Goal: Check status: Check status

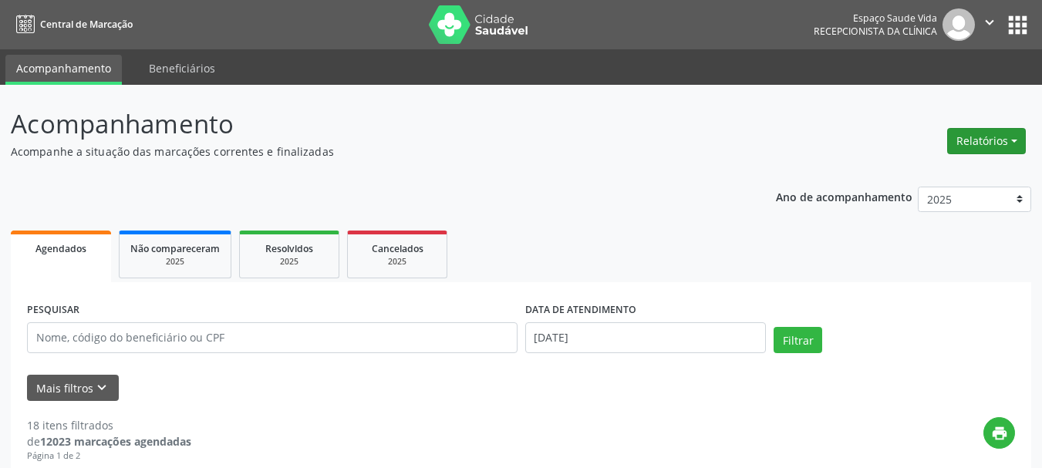
click at [965, 141] on button "Relatórios" at bounding box center [986, 141] width 79 height 26
click at [908, 174] on link "Agendamentos" at bounding box center [944, 175] width 166 height 22
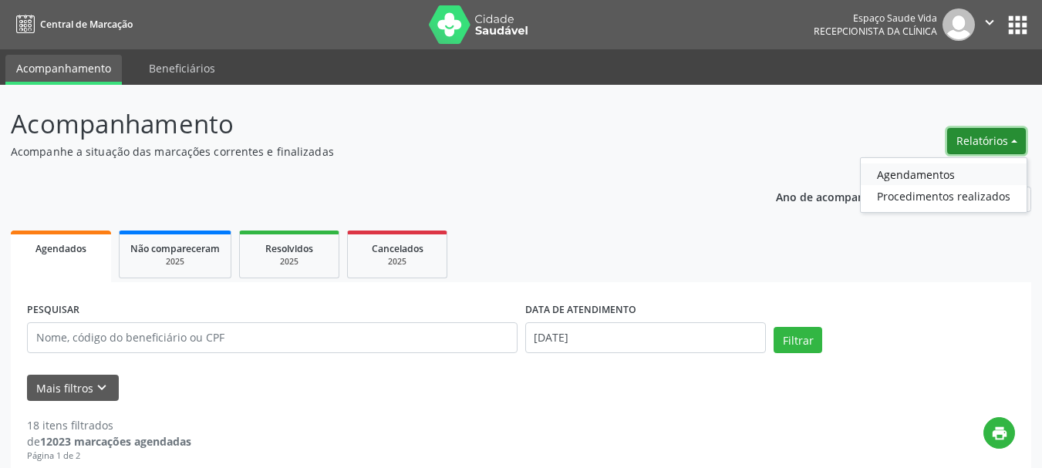
select select "7"
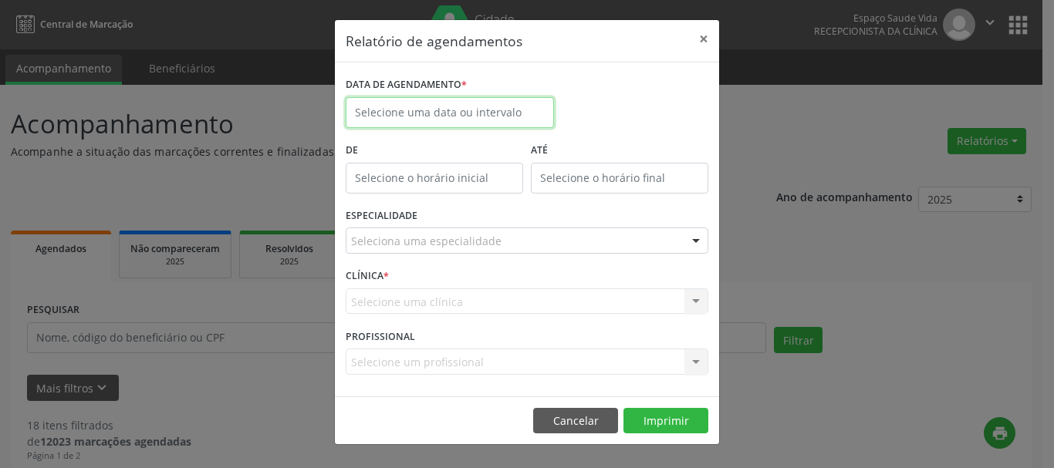
click at [387, 113] on input "text" at bounding box center [450, 112] width 208 height 31
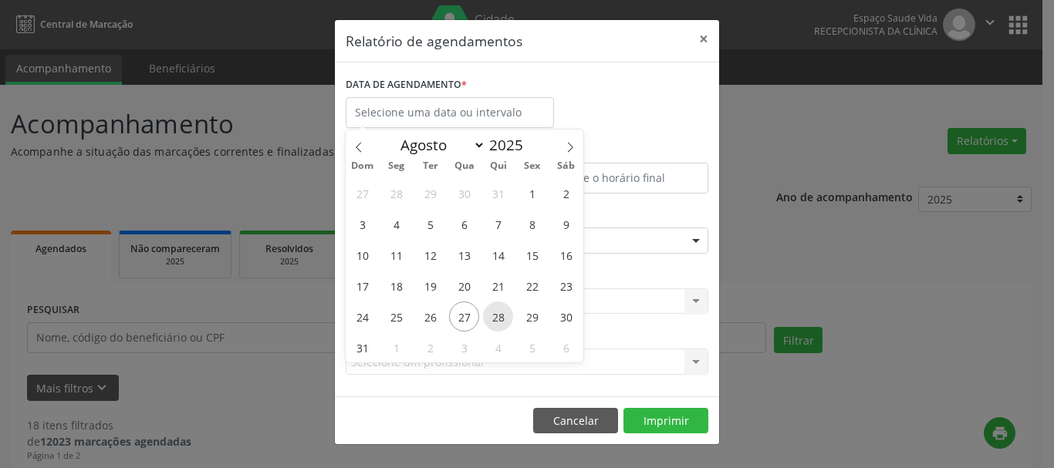
click at [492, 316] on span "28" at bounding box center [498, 317] width 30 height 30
type input "[DATE]"
click at [492, 316] on span "28" at bounding box center [498, 317] width 30 height 30
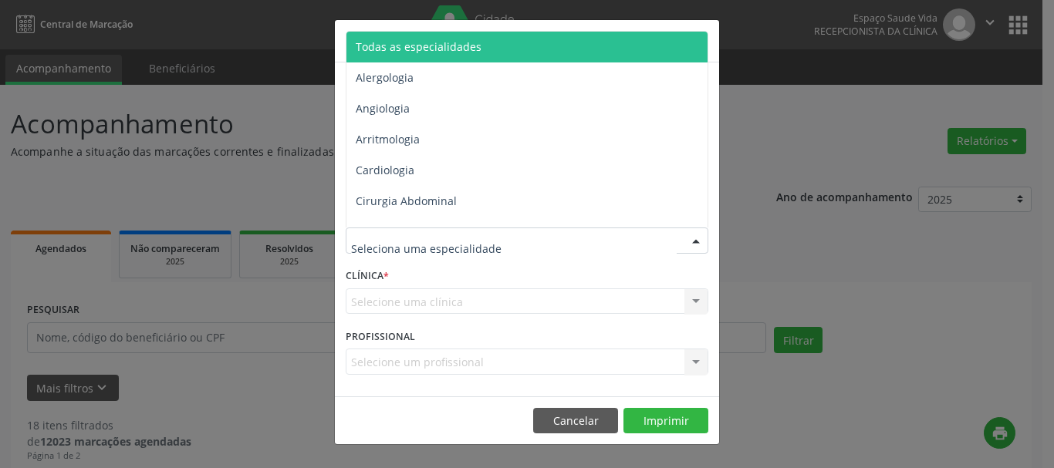
click at [382, 38] on span "Todas as especialidades" at bounding box center [527, 47] width 363 height 31
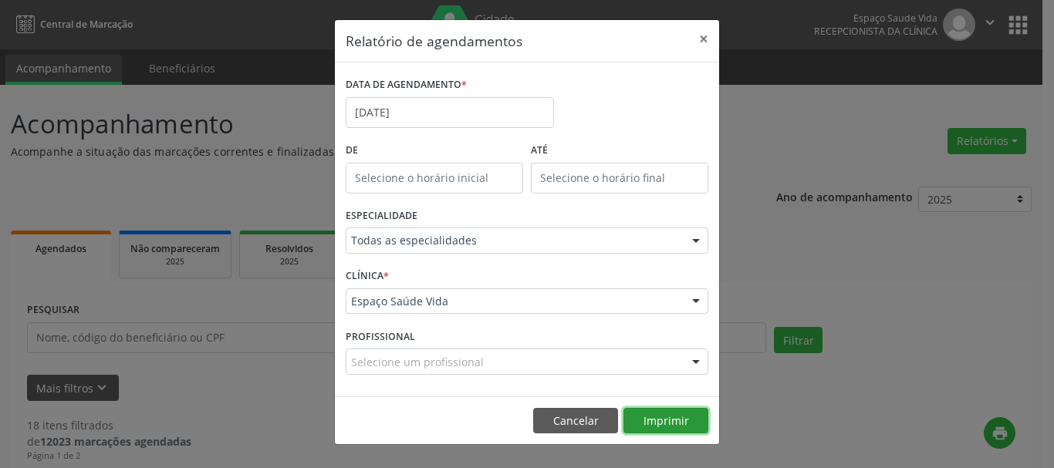
click at [667, 430] on button "Imprimir" at bounding box center [665, 421] width 85 height 26
